Goal: Information Seeking & Learning: Learn about a topic

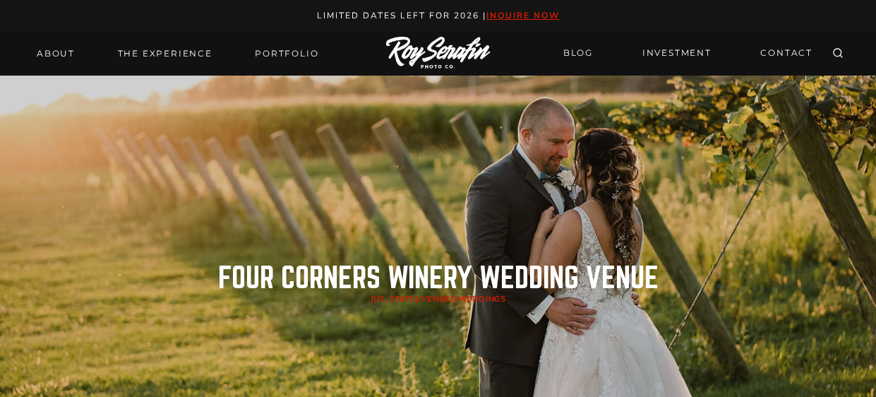
click at [314, 81] on header "Four Corners Winery Wedding Venue [US_STATE] / Venues / Weddings" at bounding box center [439, 288] width 846 height 424
click at [277, 56] on link "Portfolio" at bounding box center [286, 54] width 80 height 20
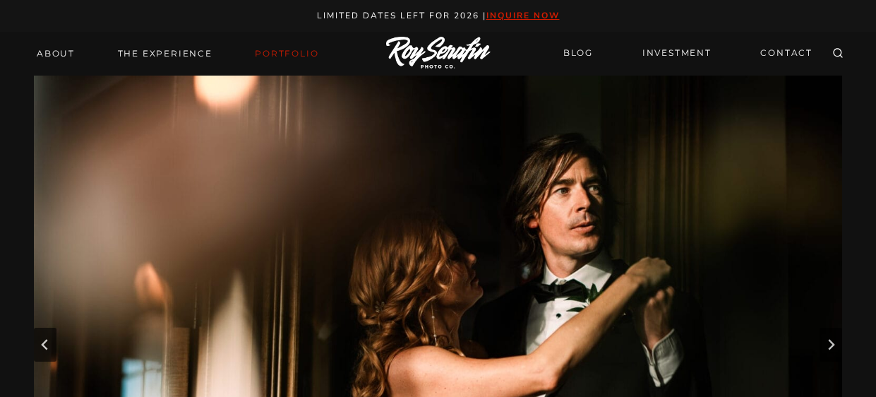
click at [809, 305] on img "1 of 28" at bounding box center [438, 345] width 809 height 539
click at [818, 310] on img "1 of 28" at bounding box center [438, 345] width 809 height 539
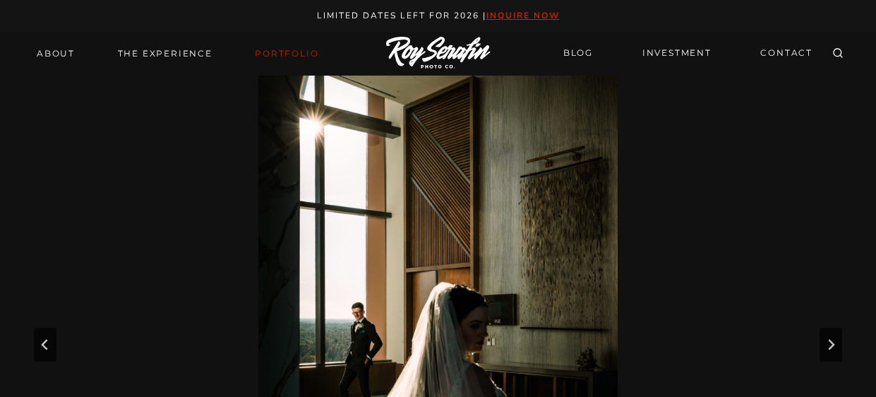
click at [874, 261] on div at bounding box center [438, 400] width 876 height 649
